Goal: Task Accomplishment & Management: Manage account settings

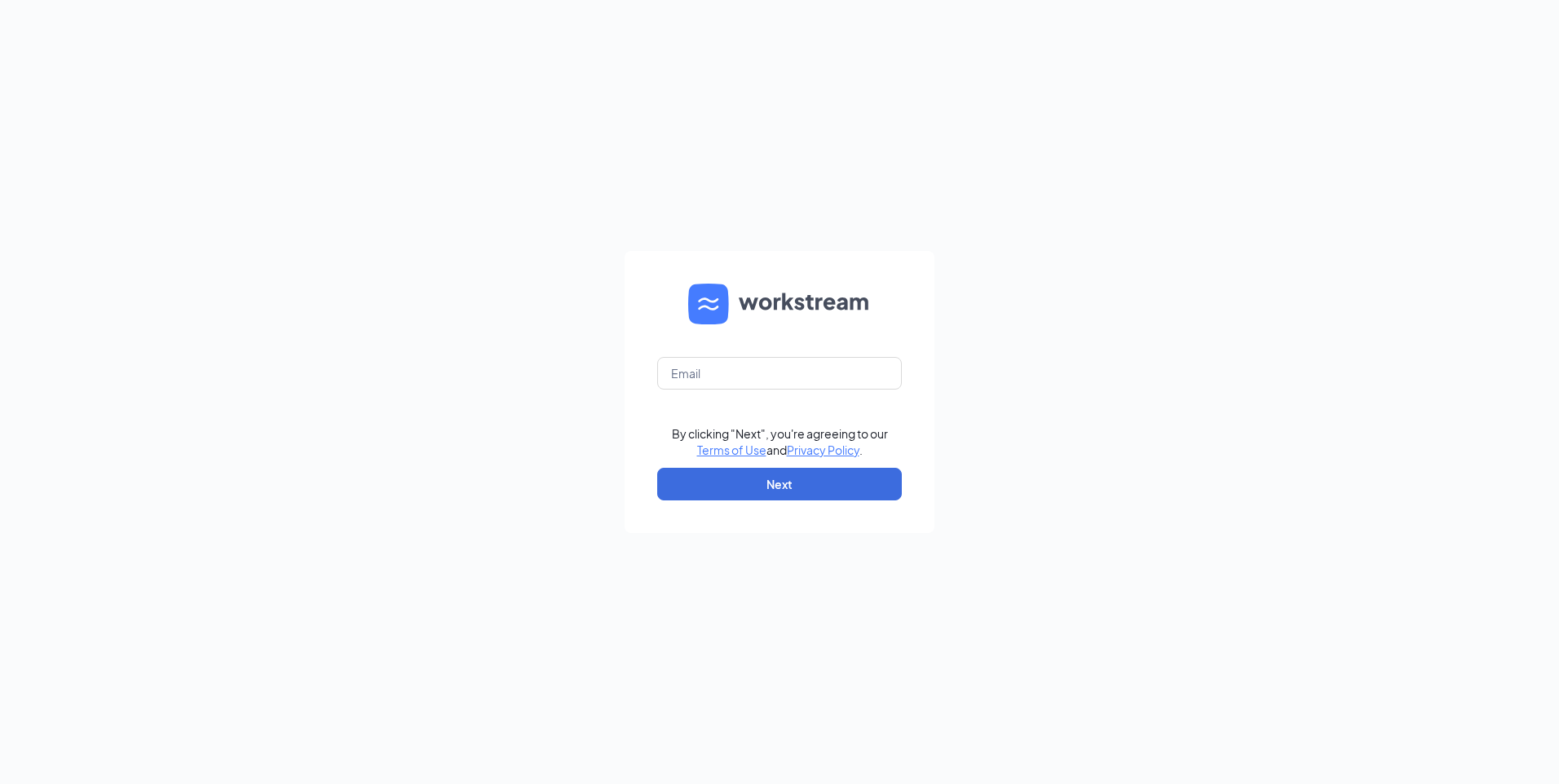
click at [720, 356] on form "By clicking "Next", you're agreeing to our Terms of Use and Privacy Policy . Ne…" at bounding box center [780, 392] width 310 height 282
click at [721, 376] on input "text" at bounding box center [779, 373] width 244 height 33
type input "jacobfikes11@gmail.com"
click at [780, 492] on button "Next" at bounding box center [779, 485] width 244 height 33
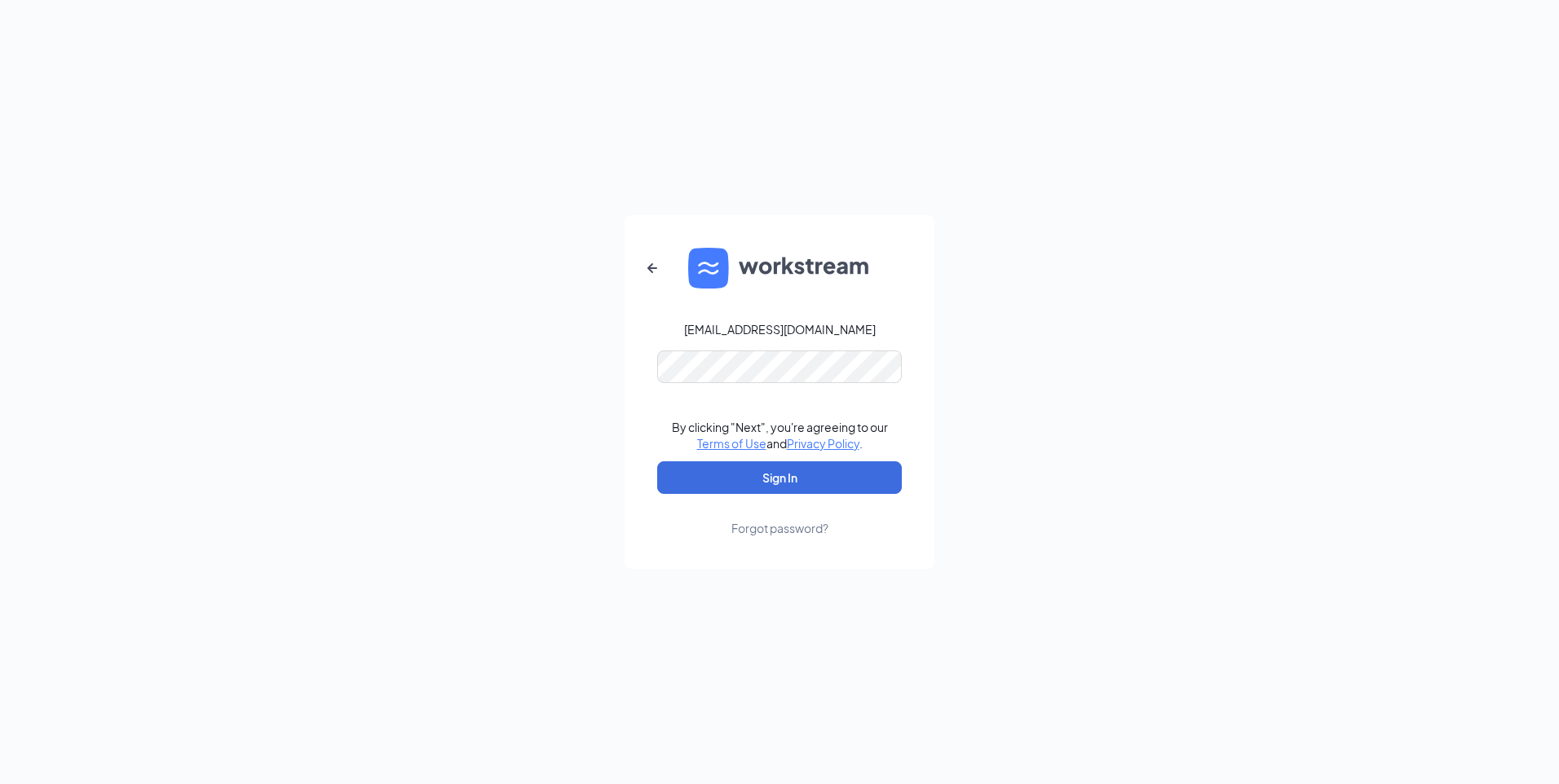
click at [780, 348] on form "jacobfikes11@gmail.com By clicking "Next", you're agreeing to our Terms of Use …" at bounding box center [780, 392] width 310 height 354
click at [781, 476] on button "Sign In" at bounding box center [779, 478] width 244 height 33
click at [769, 479] on button "Sign In" at bounding box center [779, 478] width 244 height 33
click at [489, 347] on div "jacobfikes11@gmail.com By clicking "Next", you're agreeing to our Terms of Use …" at bounding box center [780, 392] width 1559 height 784
click at [657, 461] on button "Sign In" at bounding box center [779, 478] width 244 height 33
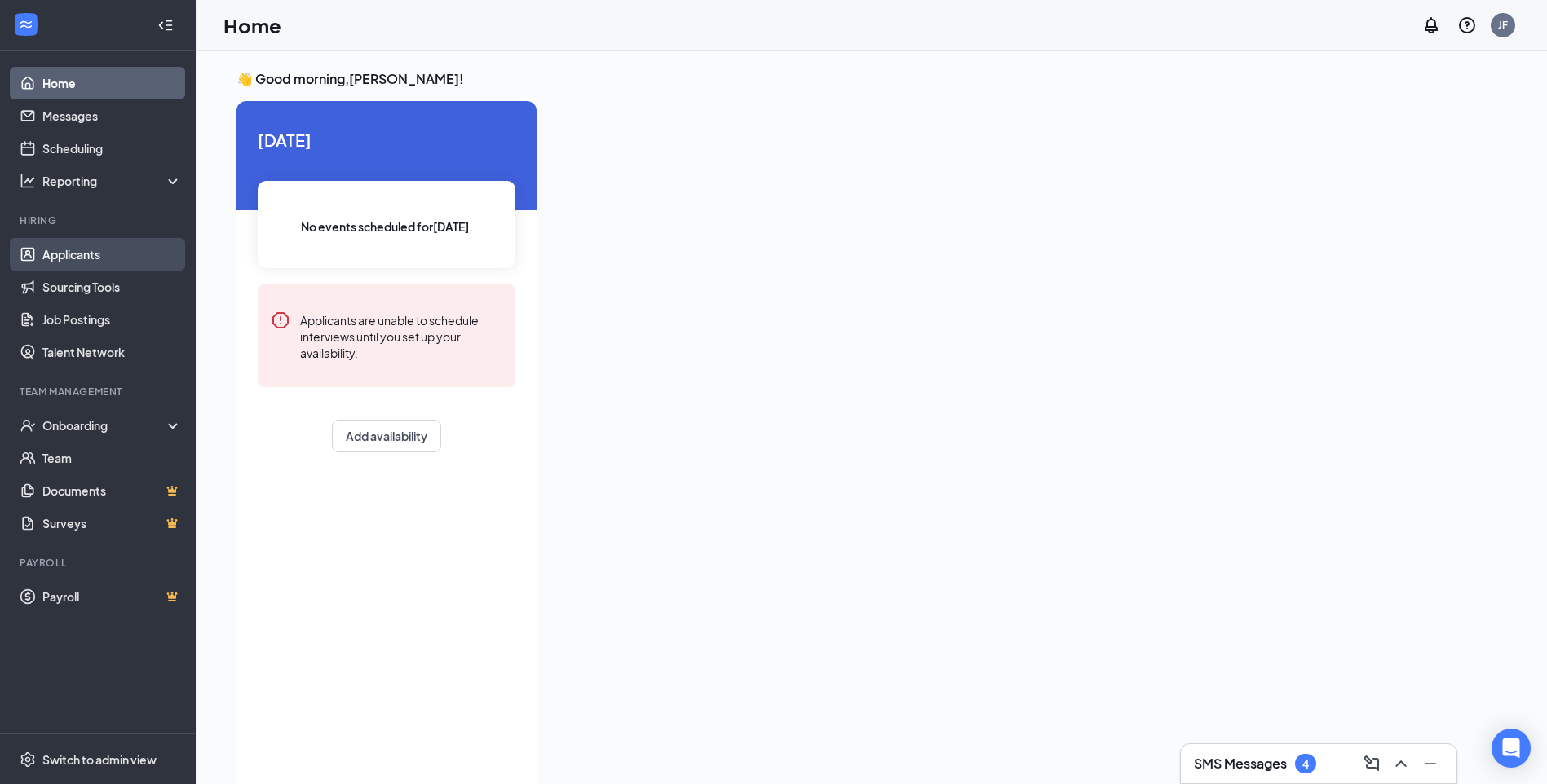
click at [90, 256] on link "Applicants" at bounding box center [112, 254] width 139 height 33
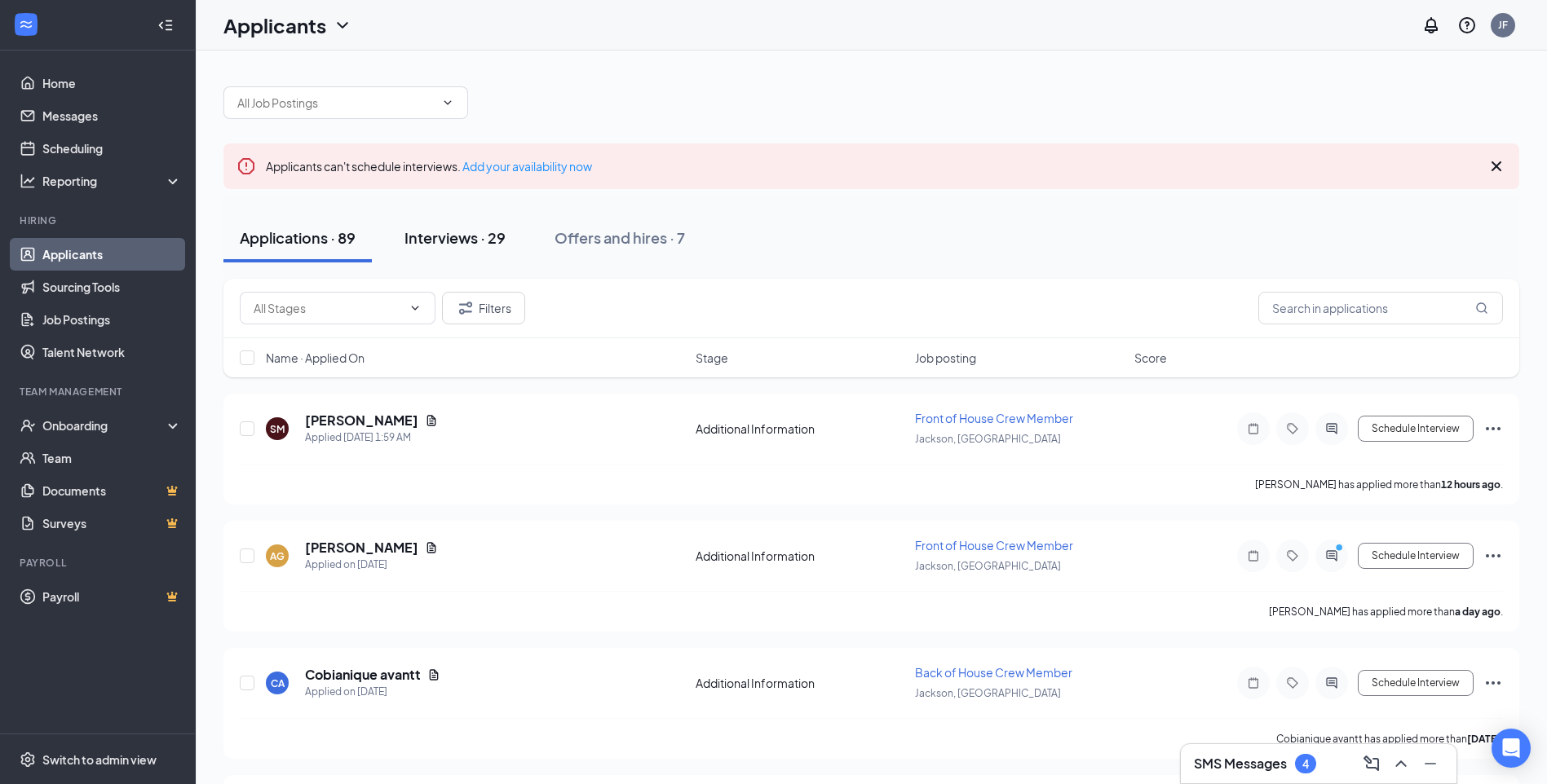
click at [497, 242] on div "Interviews · 29" at bounding box center [455, 238] width 102 height 20
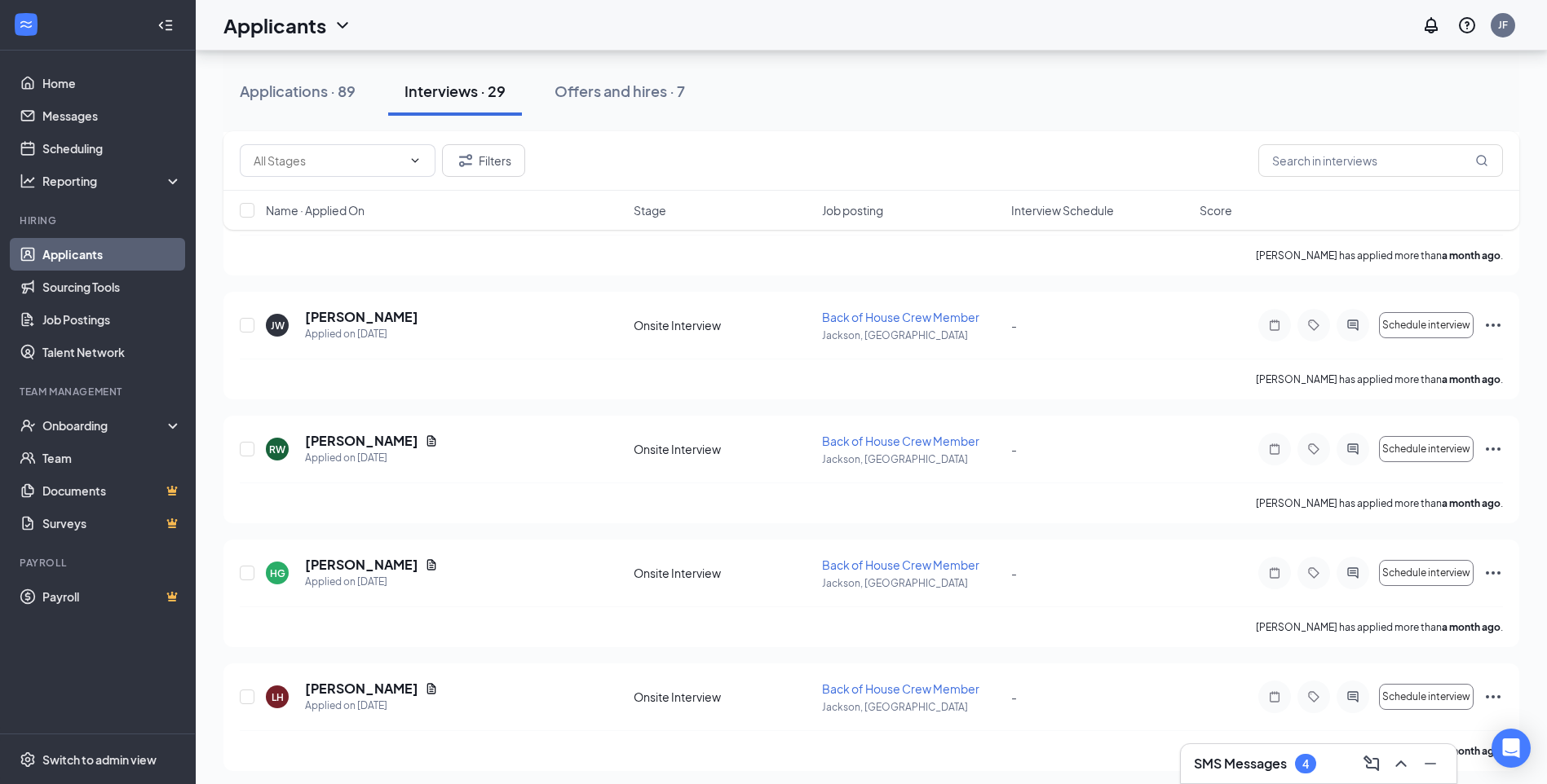
scroll to position [3207, 0]
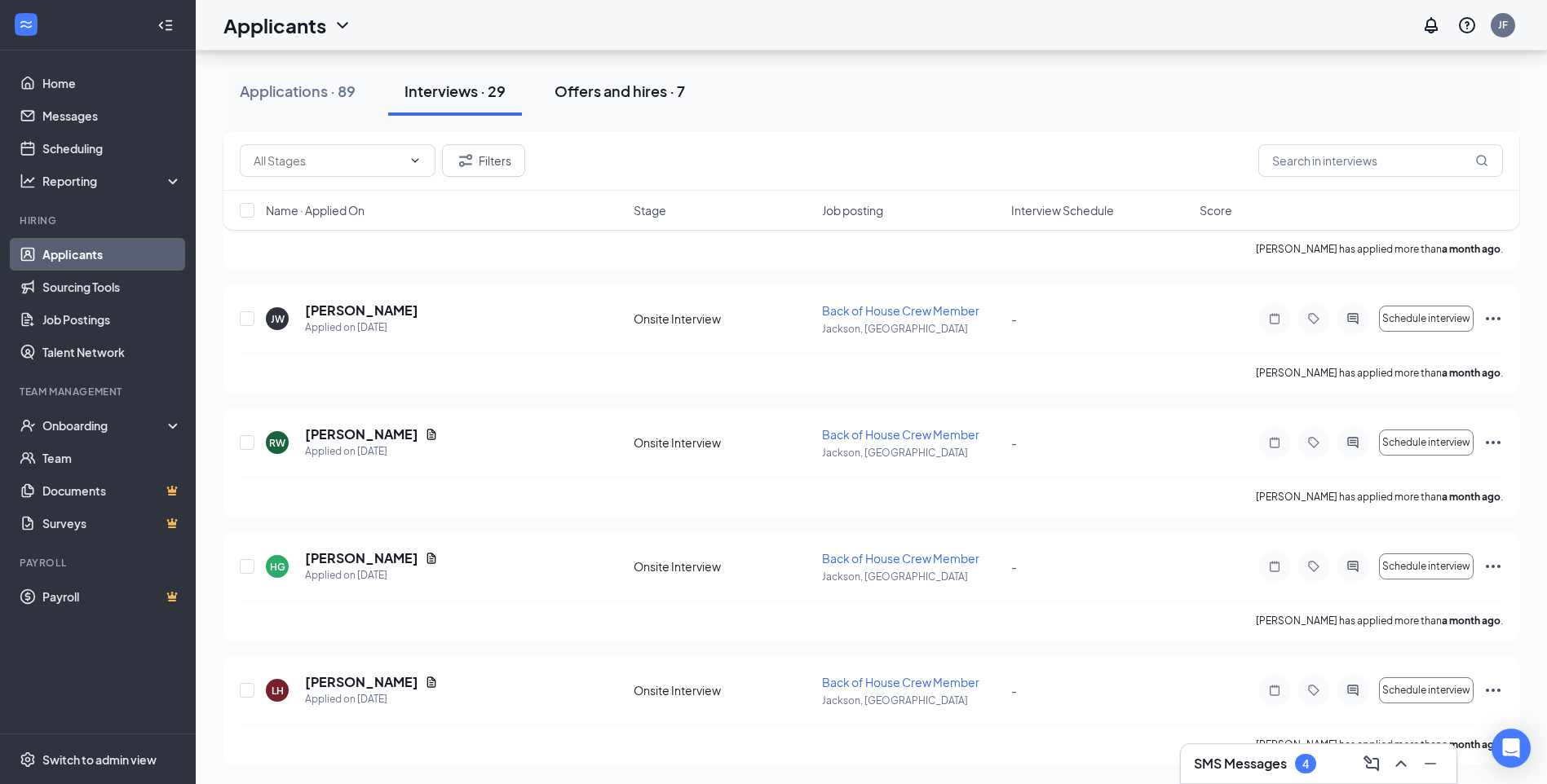
click at [665, 86] on div "Offers and hires · 7" at bounding box center [619, 91] width 131 height 20
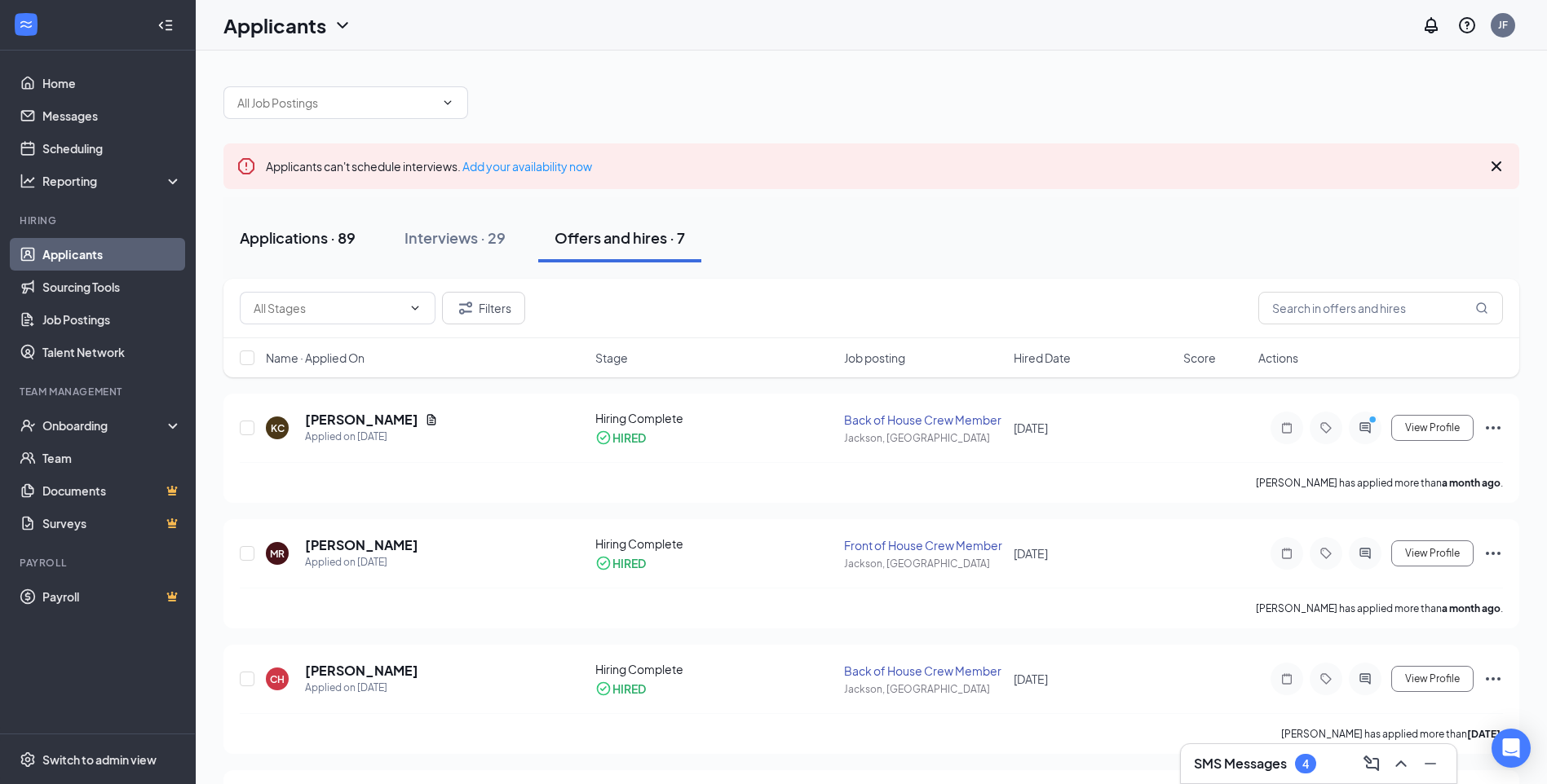
click at [281, 244] on div "Applications · 89" at bounding box center [297, 238] width 116 height 20
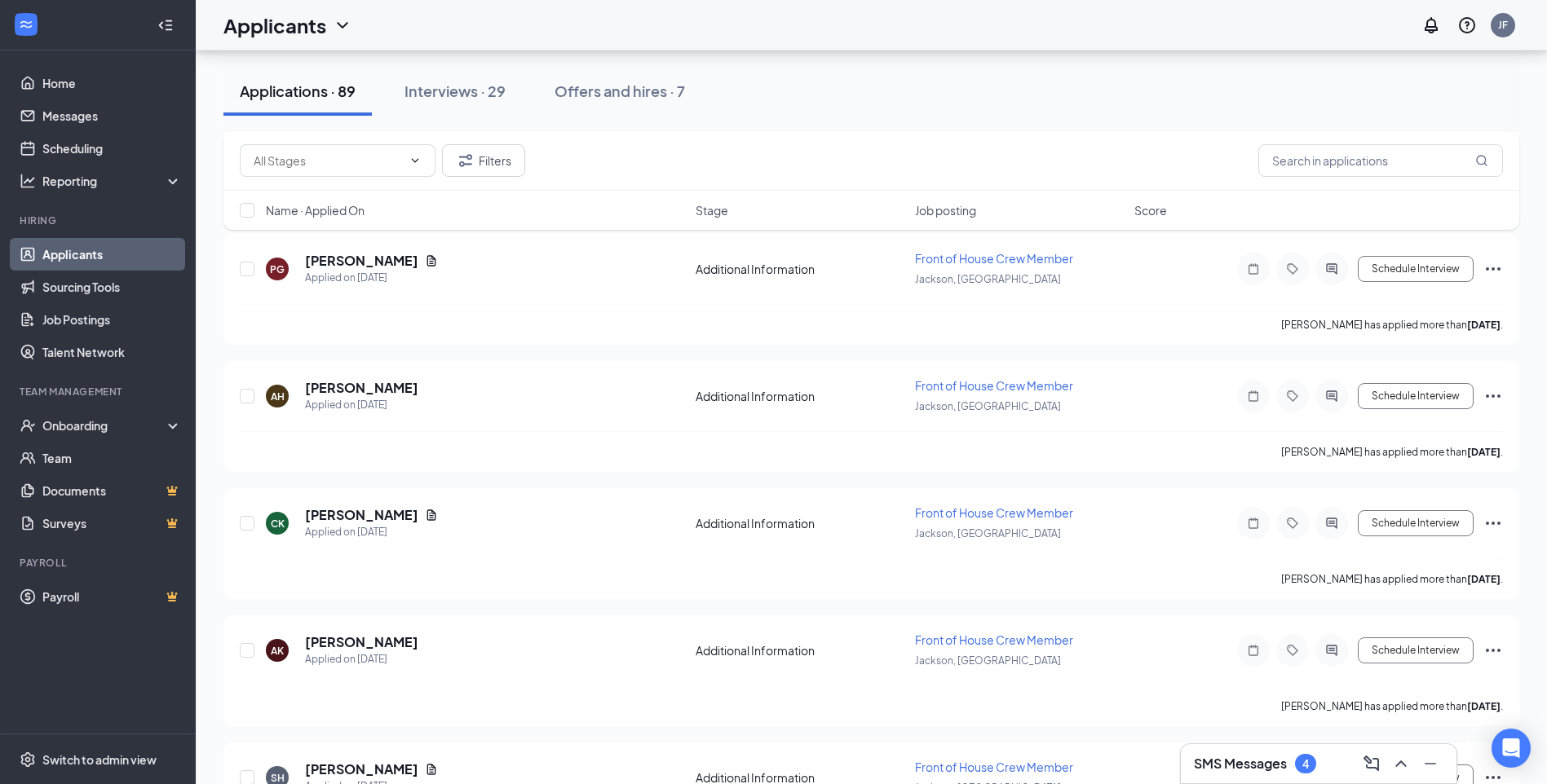
scroll to position [1060, 0]
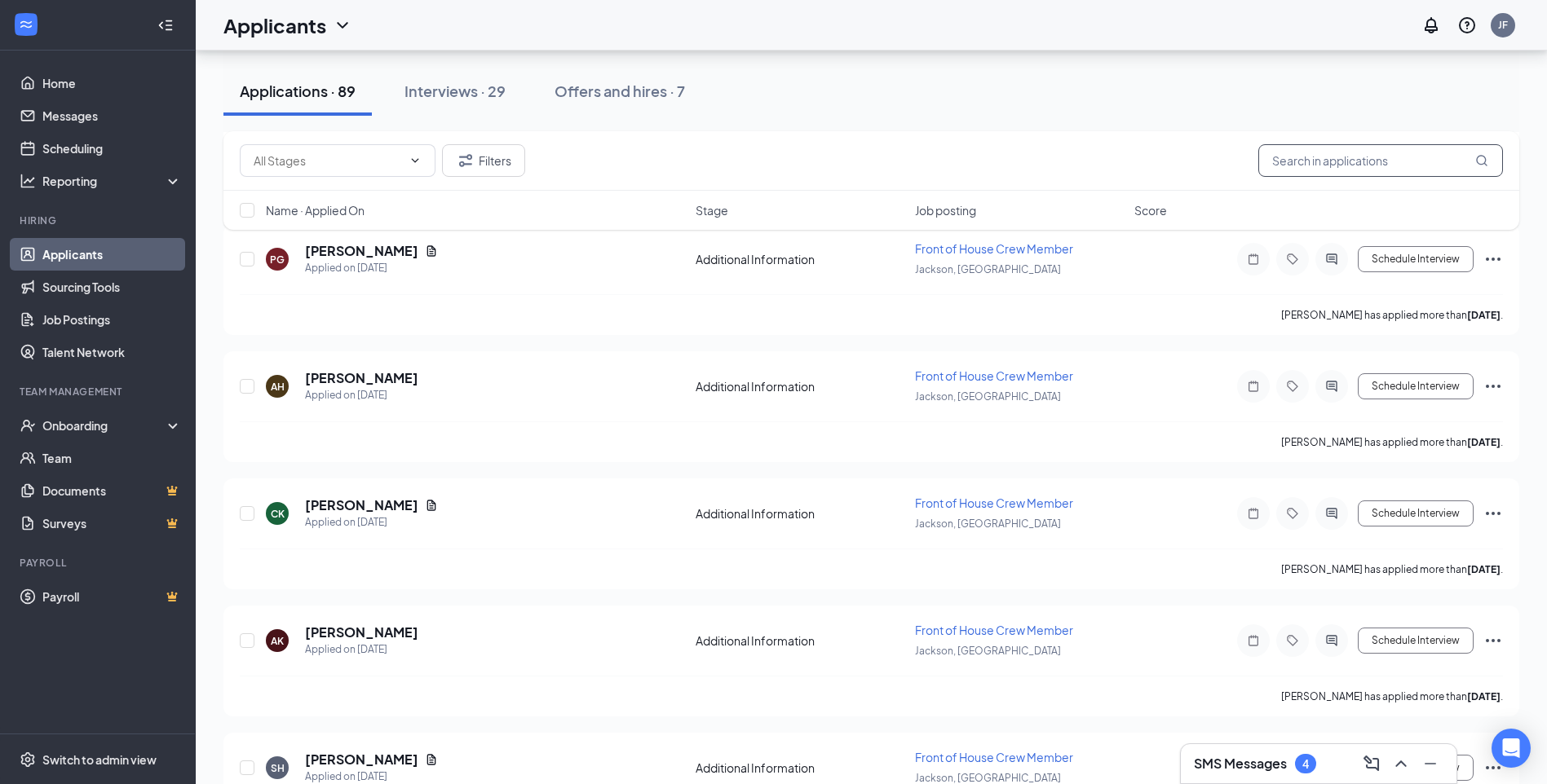
click at [1265, 146] on input "text" at bounding box center [1380, 161] width 244 height 33
click at [1272, 153] on input "text" at bounding box center [1380, 161] width 244 height 33
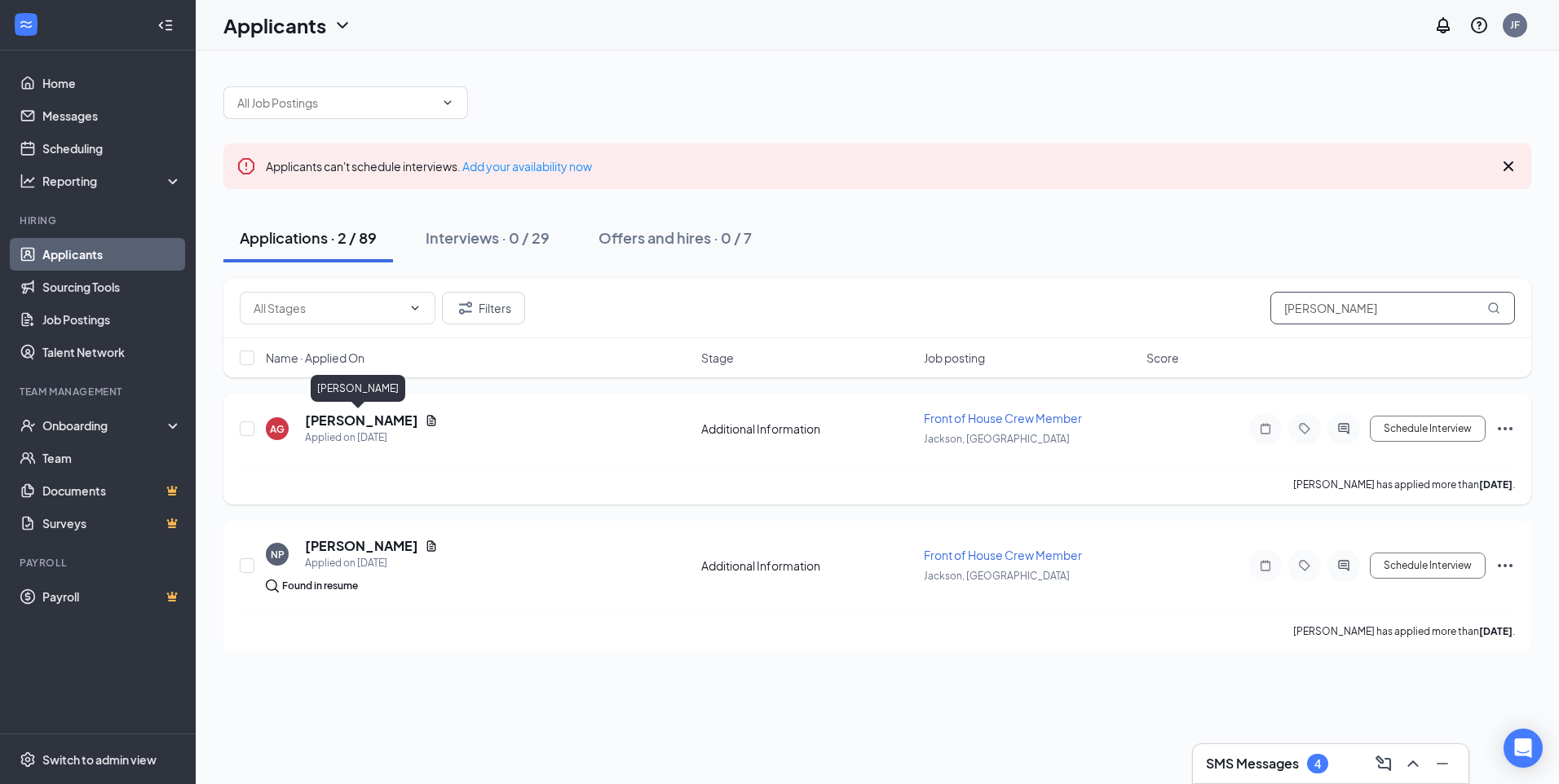
type input "[PERSON_NAME]"
click at [382, 422] on h5 "[PERSON_NAME]" at bounding box center [361, 421] width 113 height 18
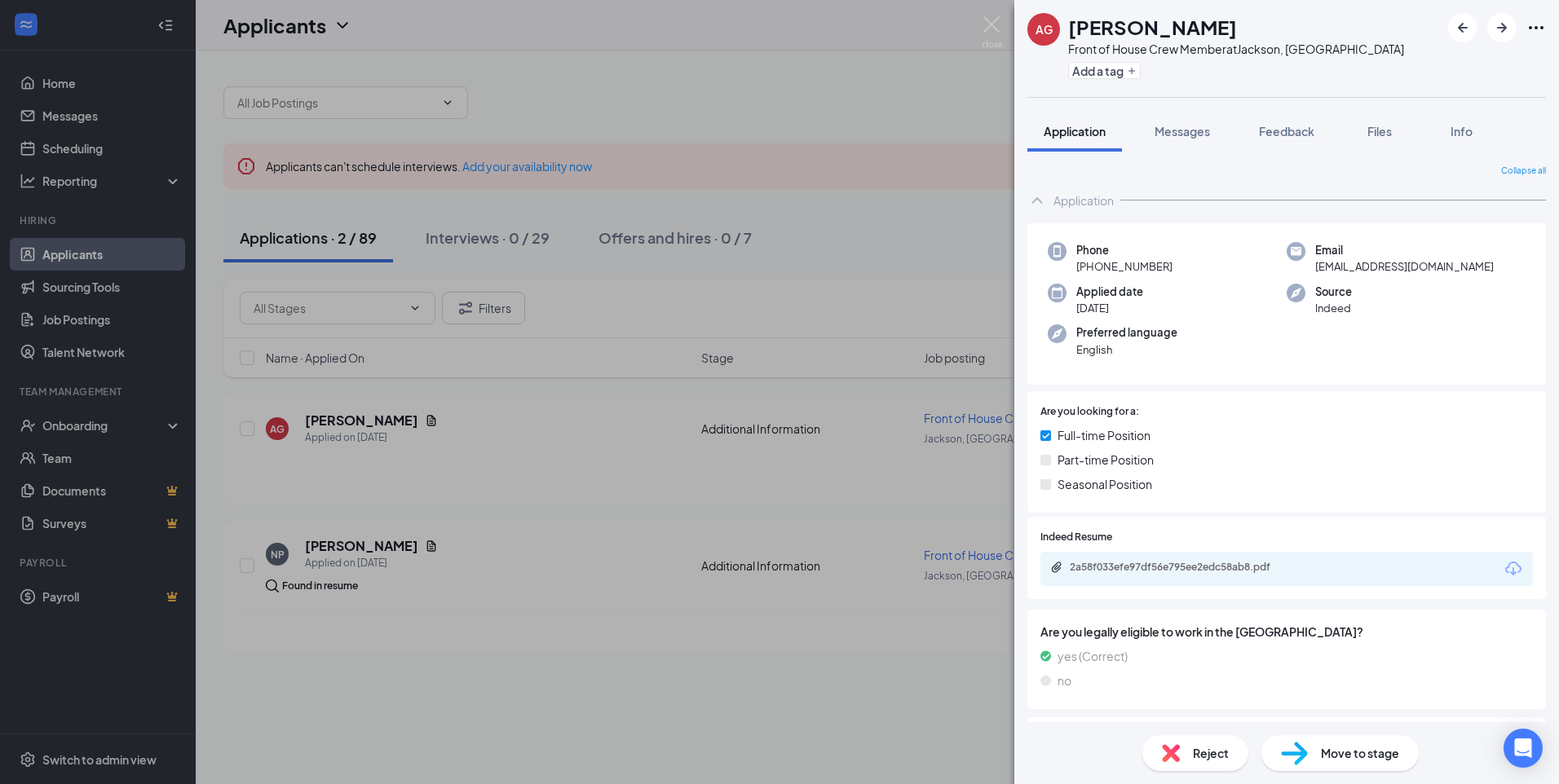
click at [1543, 30] on icon "Ellipses" at bounding box center [1536, 27] width 19 height 19
click at [1463, 70] on link "View full application" at bounding box center [1448, 65] width 177 height 16
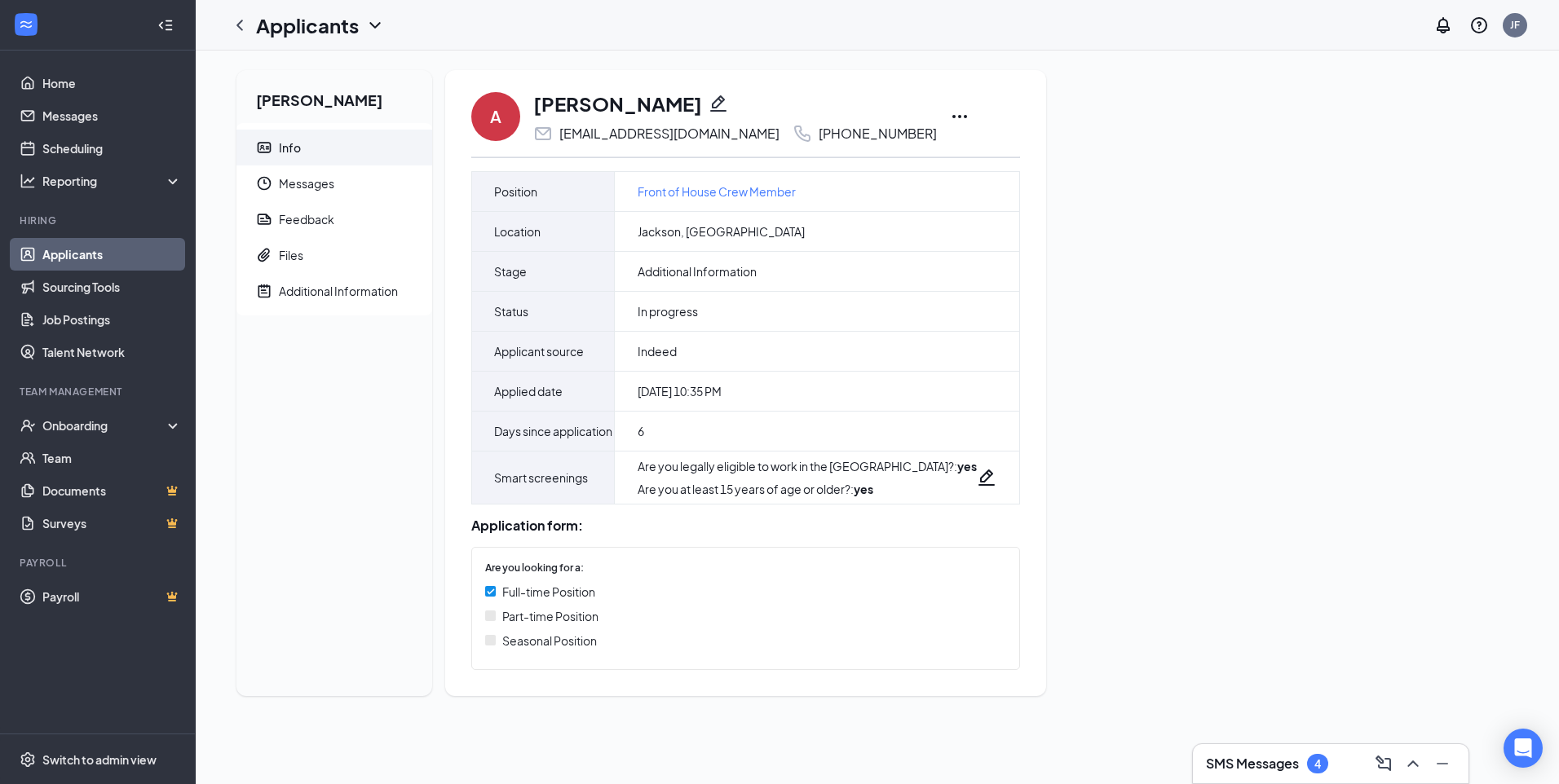
click at [950, 116] on icon "Ellipses" at bounding box center [959, 116] width 19 height 19
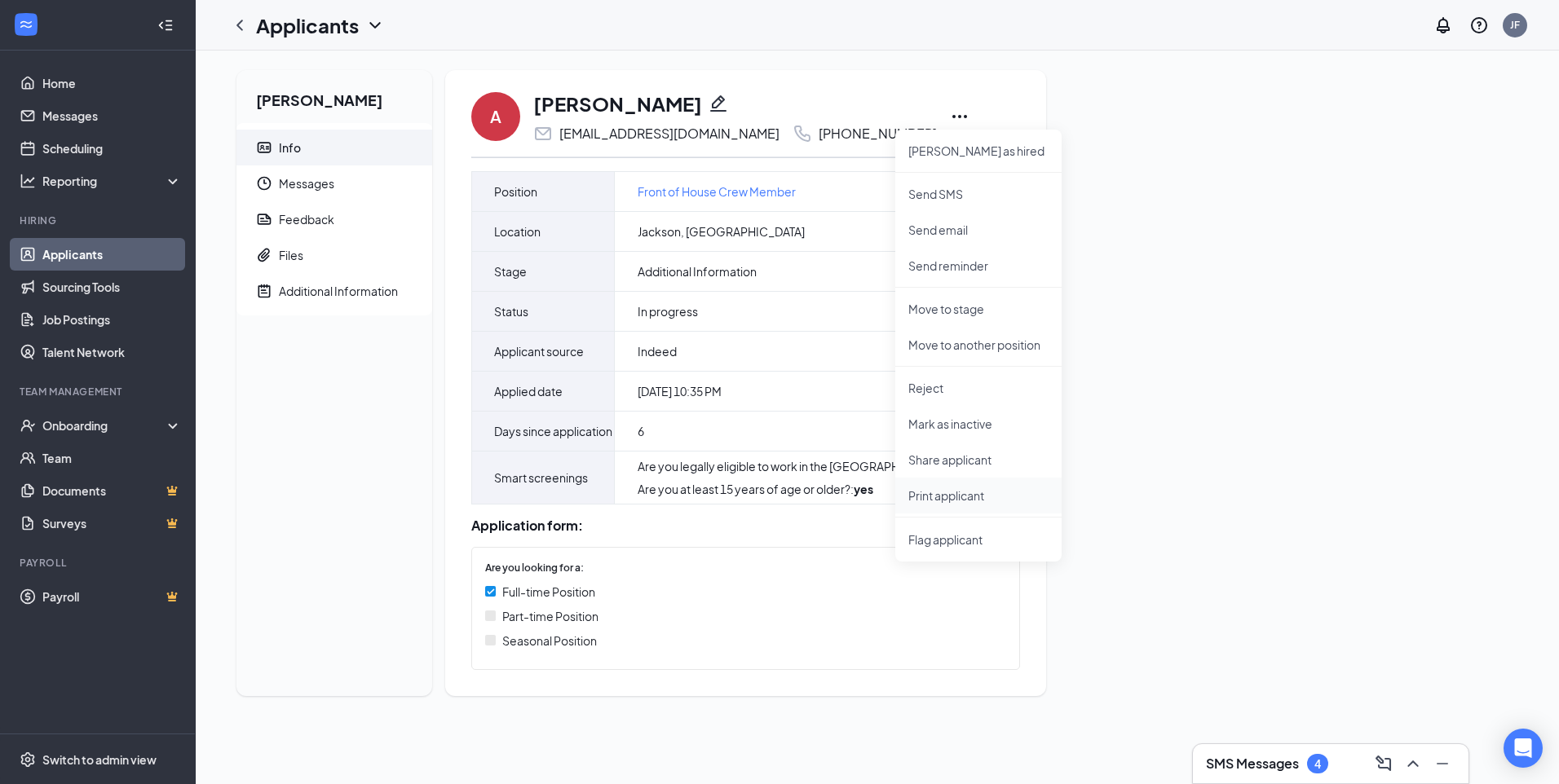
click at [946, 505] on li "Print applicant" at bounding box center [979, 495] width 167 height 36
